Goal: Task Accomplishment & Management: Complete application form

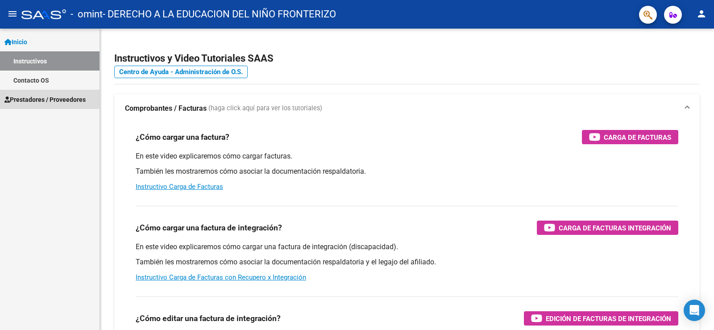
click at [31, 99] on span "Prestadores / Proveedores" at bounding box center [44, 100] width 81 height 10
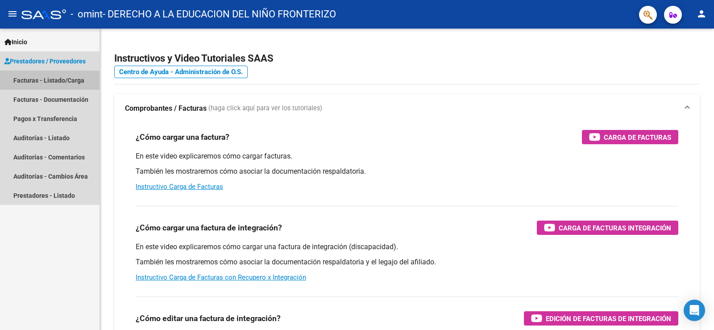
click at [49, 80] on link "Facturas - Listado/Carga" at bounding box center [49, 79] width 99 height 19
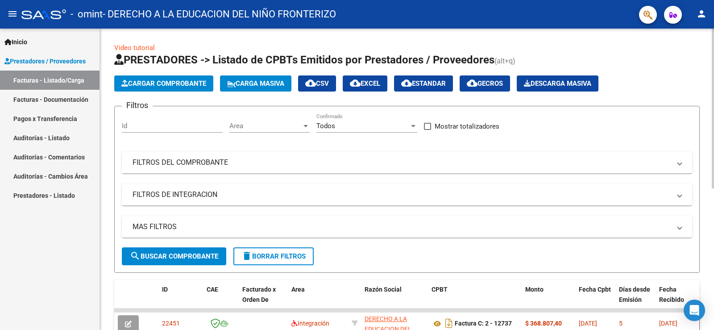
click at [177, 84] on span "Cargar Comprobante" at bounding box center [163, 83] width 85 height 8
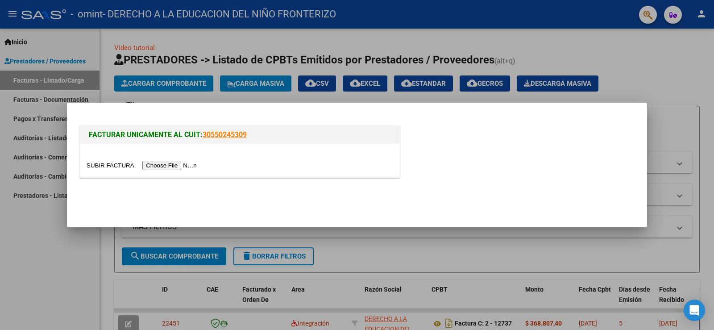
click at [159, 166] on input "file" at bounding box center [143, 165] width 113 height 9
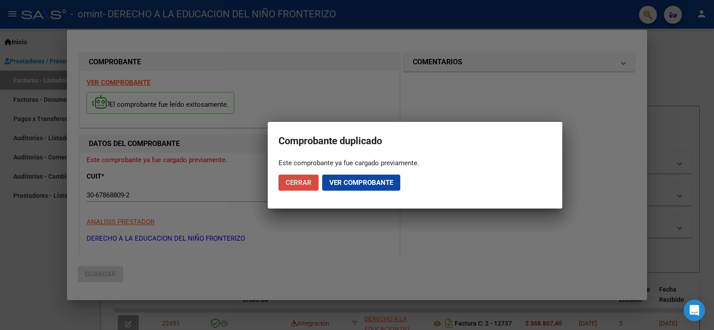
click at [296, 179] on span "Cerrar" at bounding box center [299, 182] width 26 height 8
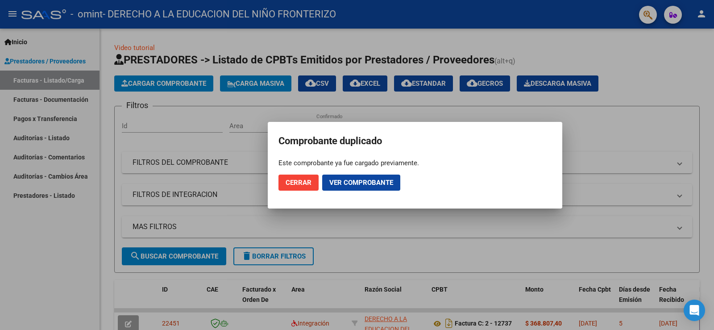
click at [404, 236] on div at bounding box center [357, 165] width 714 height 330
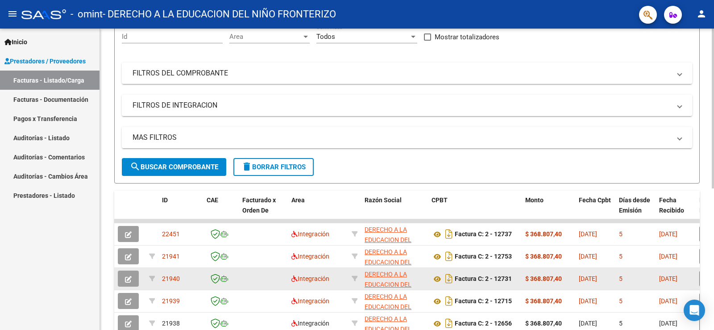
scroll to position [134, 0]
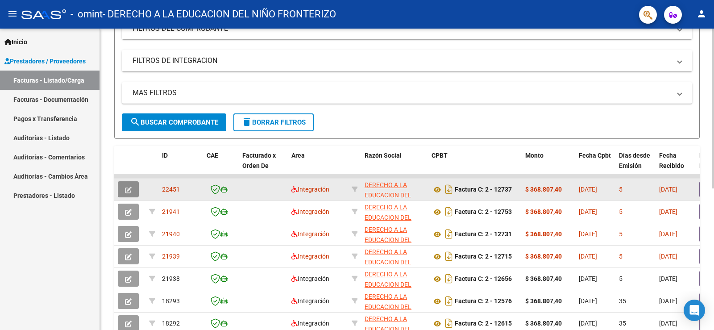
click at [128, 186] on icon "button" at bounding box center [128, 189] width 7 height 7
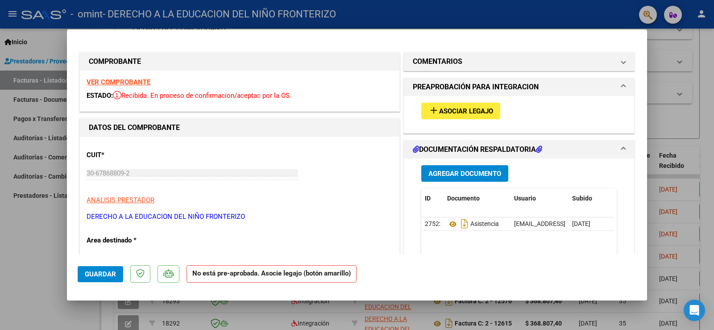
click at [464, 110] on span "Asociar Legajo" at bounding box center [466, 111] width 54 height 8
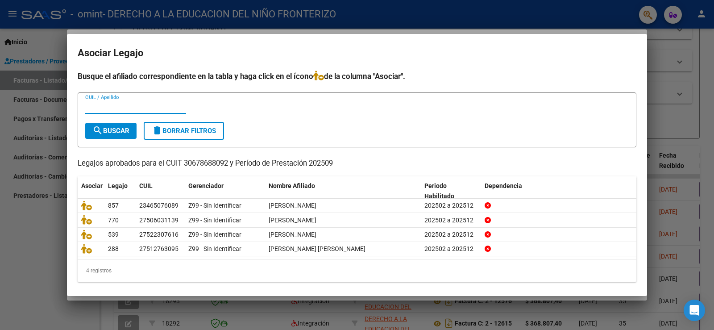
click at [704, 138] on div at bounding box center [357, 165] width 714 height 330
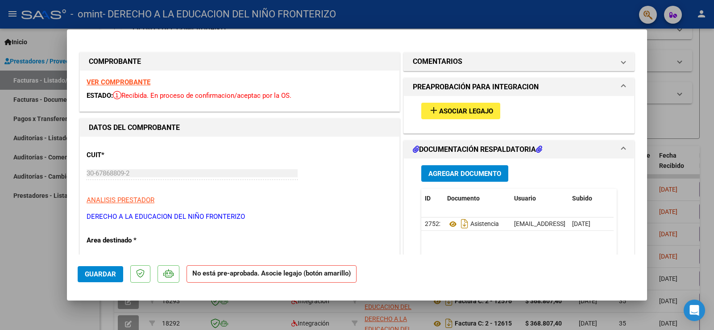
click at [110, 274] on span "Guardar" at bounding box center [100, 274] width 31 height 8
click at [420, 22] on div at bounding box center [357, 165] width 714 height 330
type input "$ 0,00"
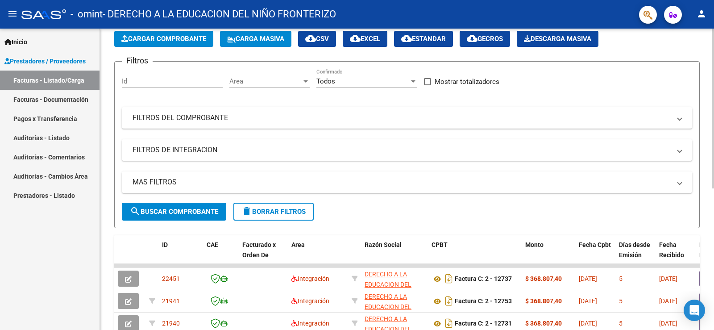
scroll to position [0, 0]
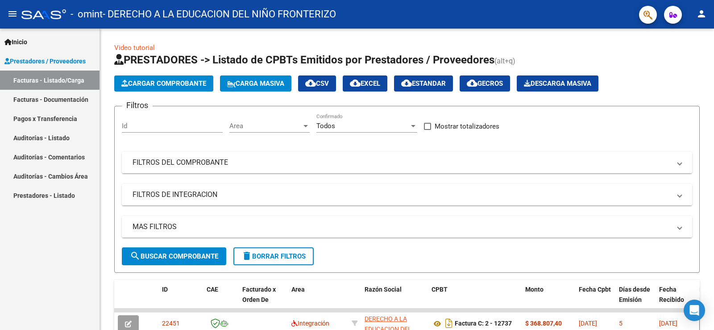
click at [702, 12] on mat-icon "person" at bounding box center [701, 13] width 11 height 11
click at [683, 62] on button "exit_to_app Salir" at bounding box center [683, 58] width 54 height 21
